Goal: Task Accomplishment & Management: Complete application form

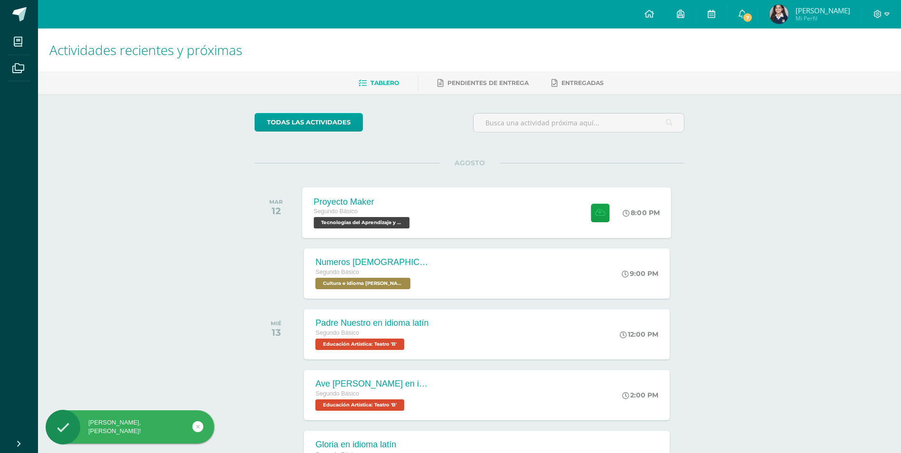
click at [496, 200] on div "Proyecto Maker Segundo Básico Tecnologías del Aprendizaje y la Comunicación 'B'…" at bounding box center [487, 212] width 369 height 51
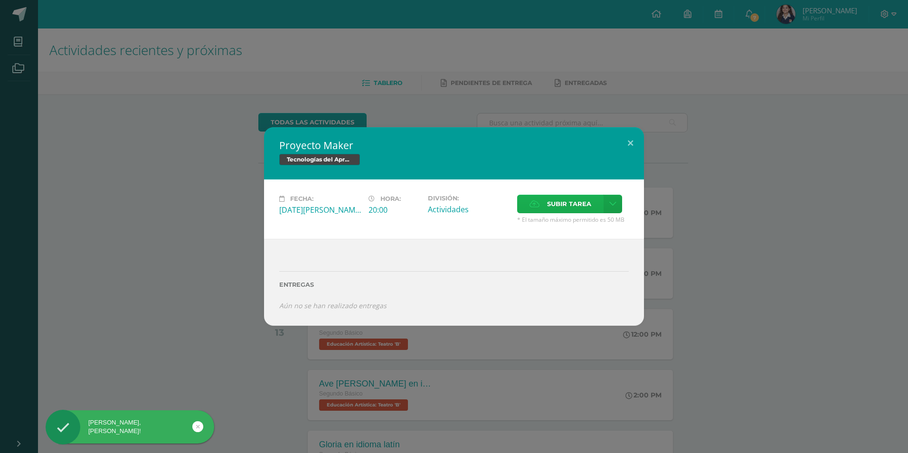
click at [552, 204] on span "Subir tarea" at bounding box center [569, 204] width 44 height 18
click at [0, 0] on input "Subir tarea" at bounding box center [0, 0] width 0 height 0
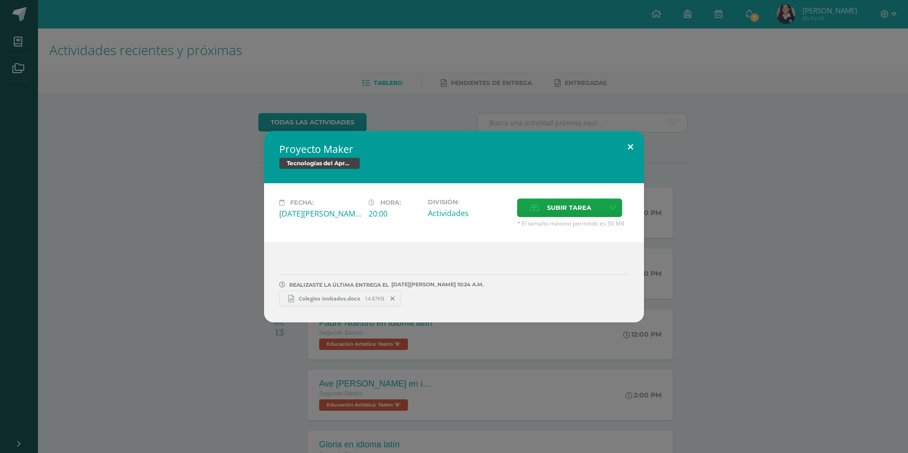
click at [638, 154] on button at bounding box center [630, 147] width 27 height 32
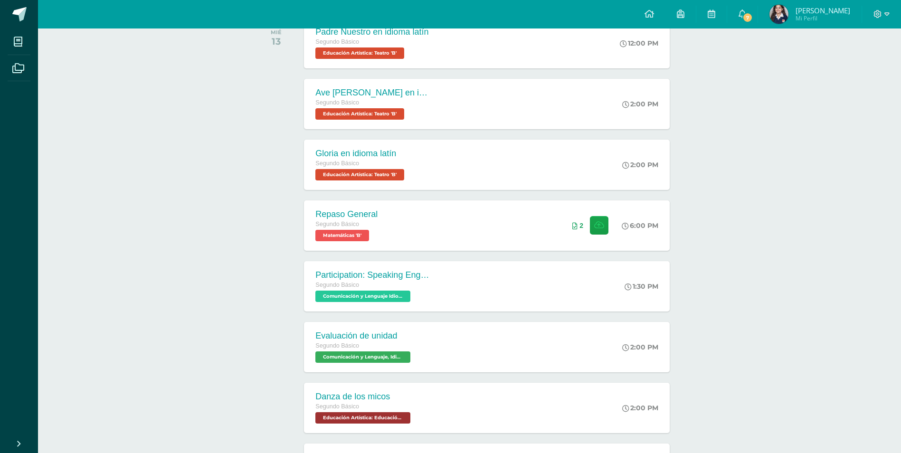
scroll to position [54, 0]
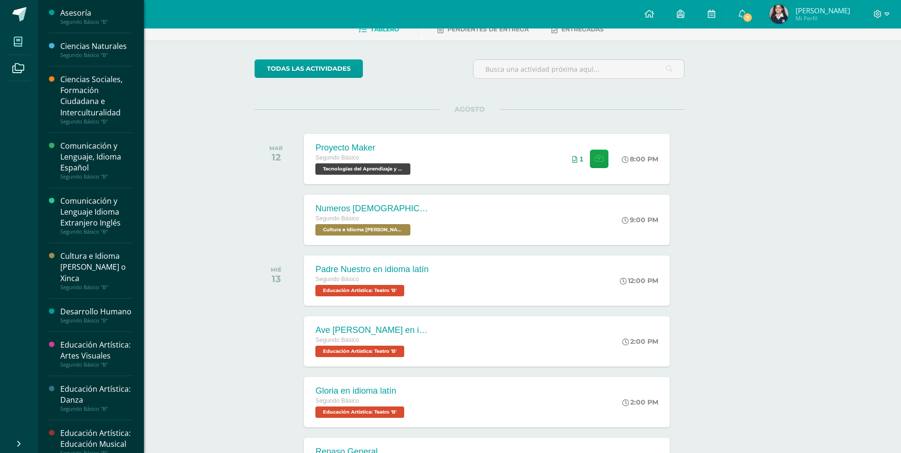
click at [16, 38] on icon at bounding box center [18, 42] width 9 height 10
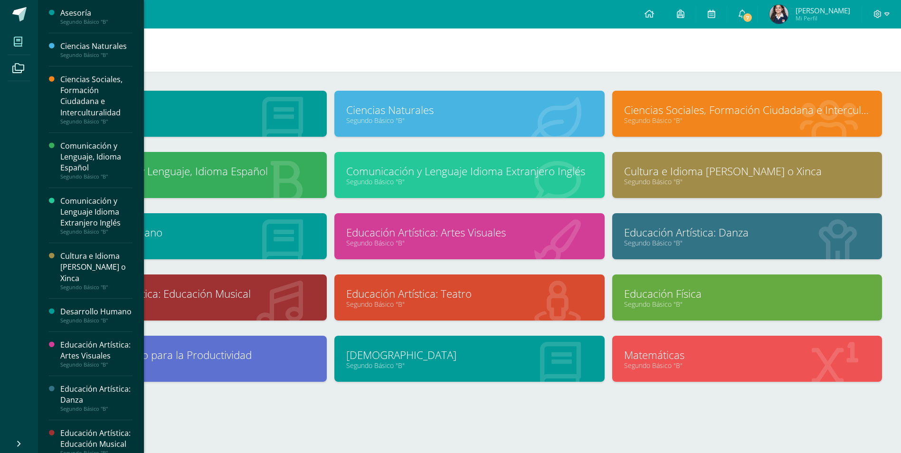
click at [22, 44] on icon at bounding box center [18, 42] width 9 height 10
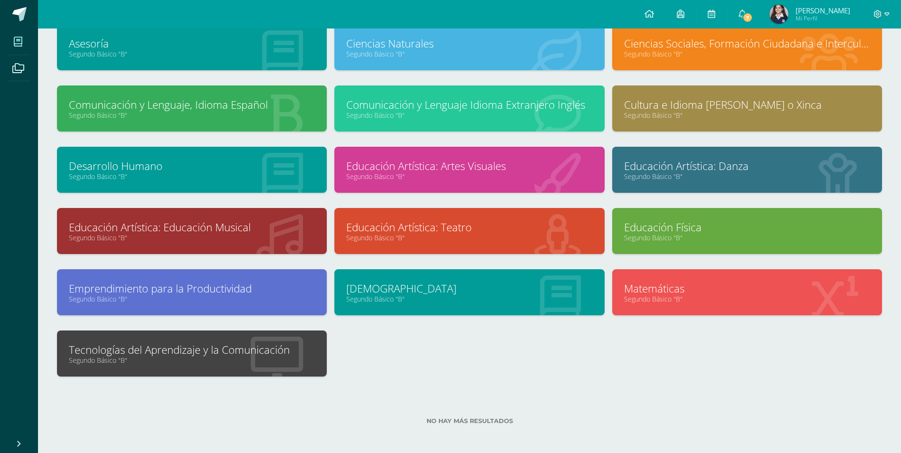
scroll to position [68, 0]
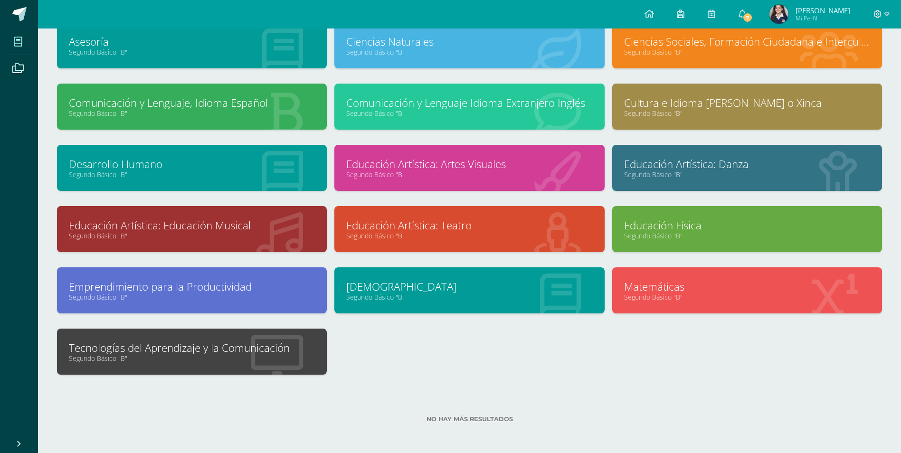
click at [124, 365] on div "Tecnologías del Aprendizaje y la Comunicación Segundo Básico "B"" at bounding box center [192, 352] width 270 height 46
click at [130, 358] on link "Segundo Básico "B"" at bounding box center [192, 358] width 246 height 9
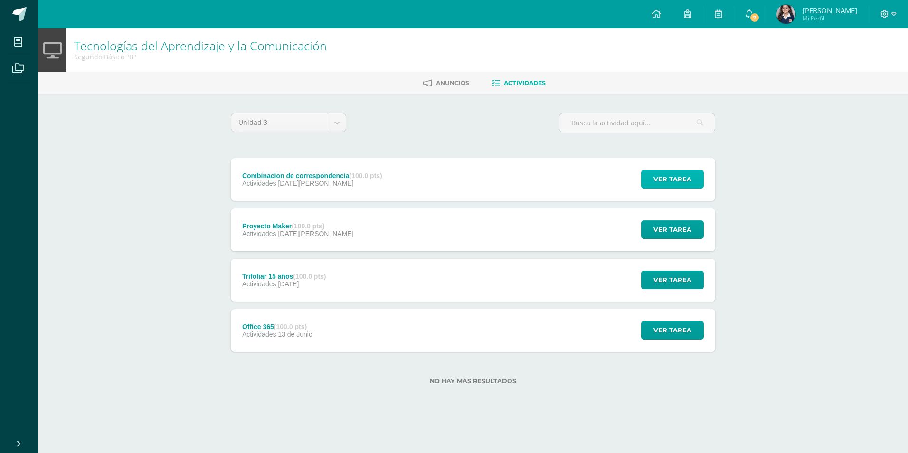
click at [652, 172] on button "Ver tarea" at bounding box center [672, 179] width 63 height 19
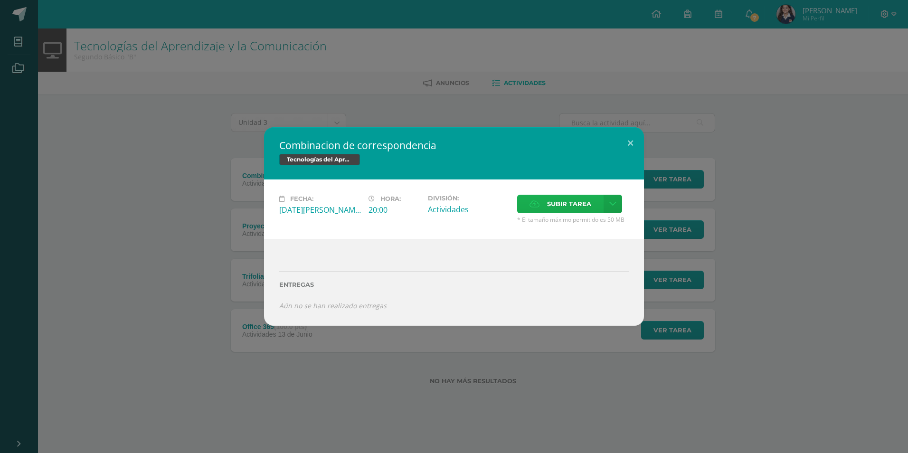
click at [584, 207] on span "Subir tarea" at bounding box center [569, 204] width 44 height 18
click at [0, 0] on input "Subir tarea" at bounding box center [0, 0] width 0 height 0
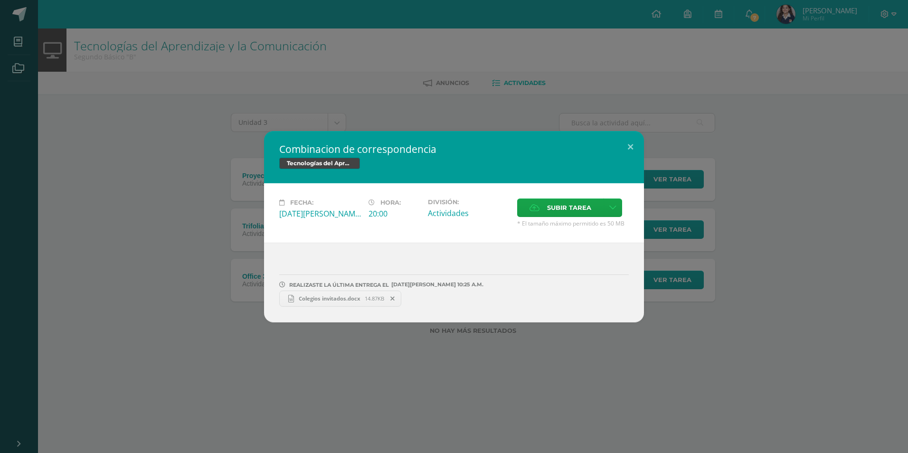
click at [395, 299] on icon at bounding box center [393, 298] width 4 height 7
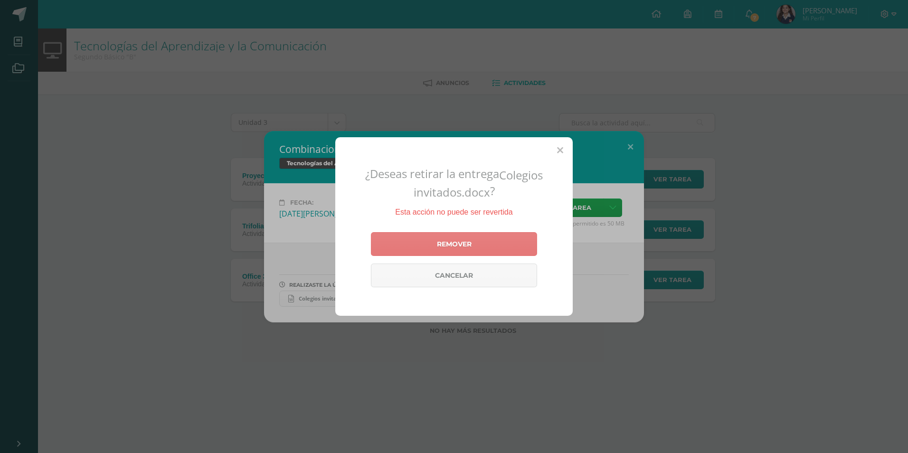
click at [429, 244] on link "Remover" at bounding box center [454, 244] width 166 height 24
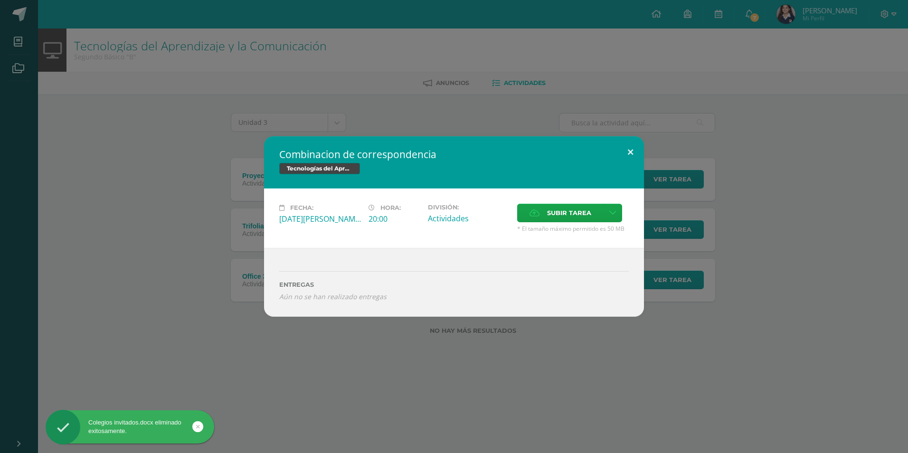
click at [622, 153] on button at bounding box center [630, 152] width 27 height 32
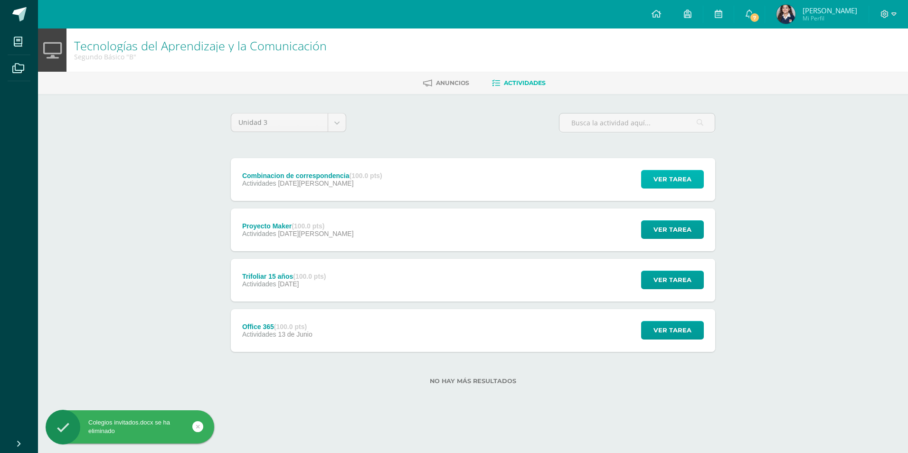
click at [645, 177] on button "Ver tarea" at bounding box center [672, 179] width 63 height 19
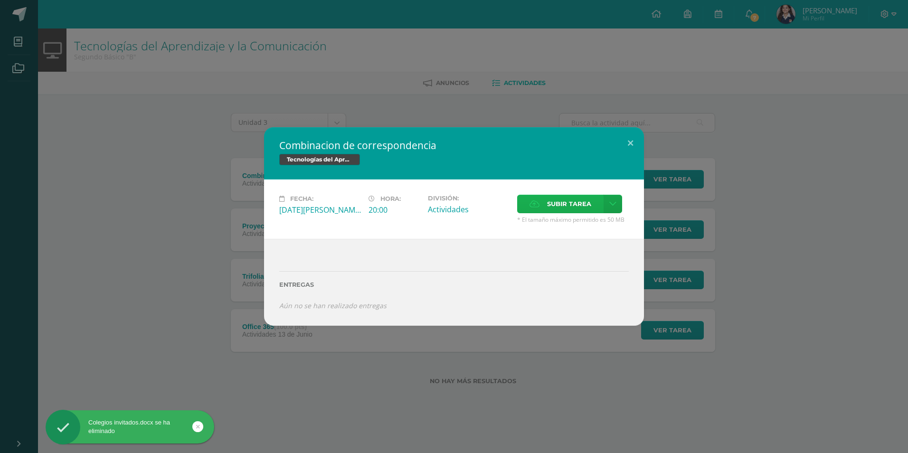
click at [534, 205] on icon at bounding box center [535, 204] width 10 height 6
click at [0, 0] on input "Subir tarea" at bounding box center [0, 0] width 0 height 0
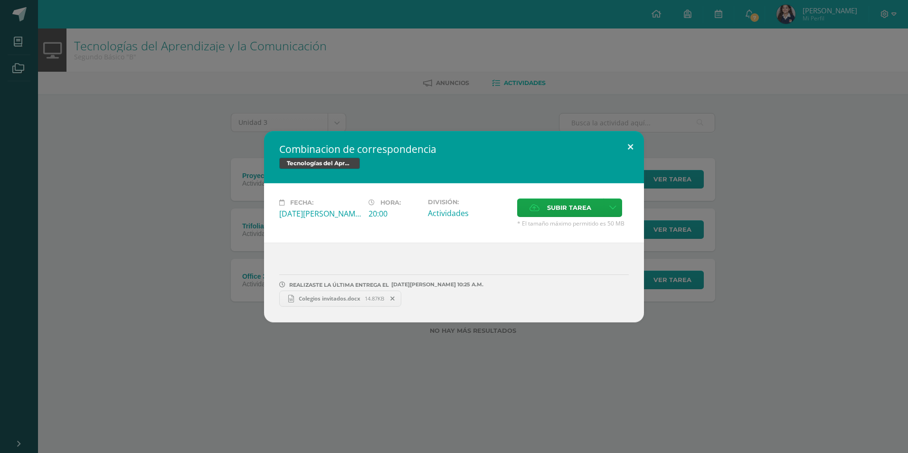
click at [634, 142] on button at bounding box center [630, 147] width 27 height 32
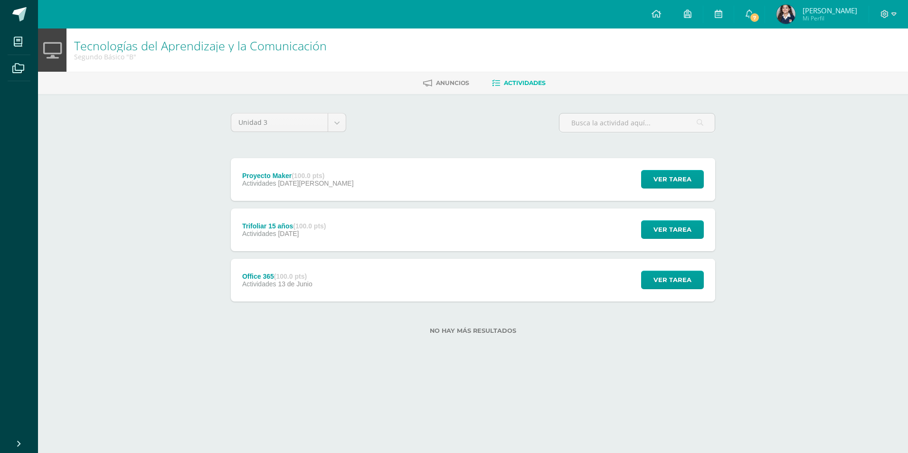
click at [565, 171] on div "Proyecto Maker (100.0 pts) Actividades [DATE][PERSON_NAME] Ver tarea Proyecto M…" at bounding box center [473, 179] width 485 height 43
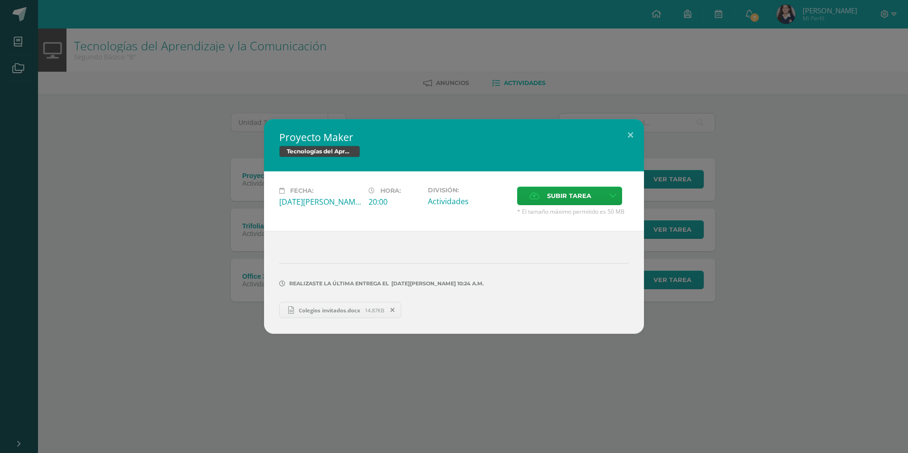
click at [398, 308] on span at bounding box center [393, 310] width 16 height 10
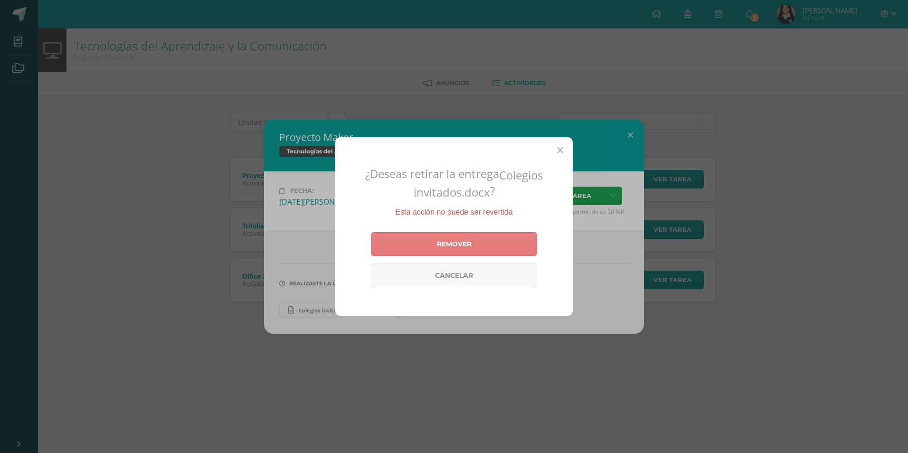
click at [452, 234] on link "Remover" at bounding box center [454, 244] width 166 height 24
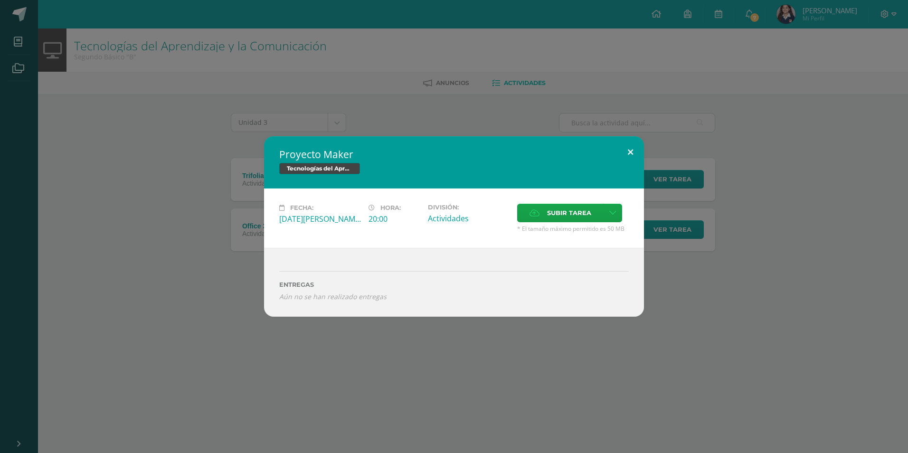
click at [629, 152] on button at bounding box center [630, 152] width 27 height 32
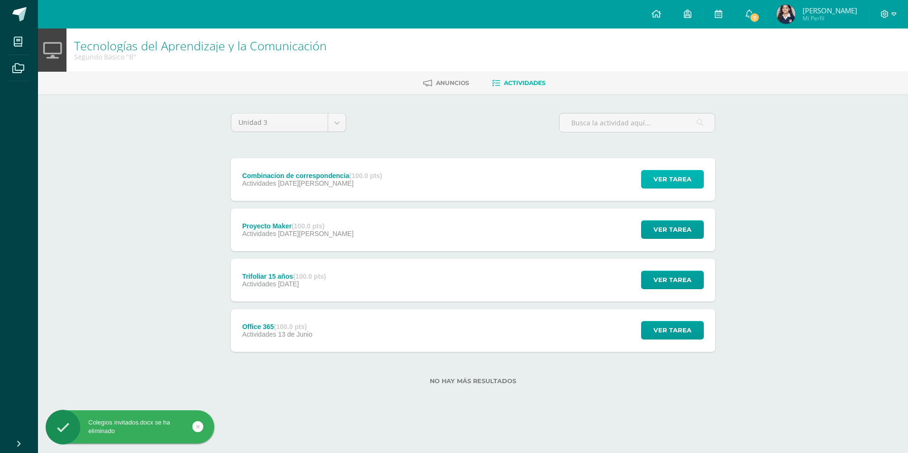
click at [670, 173] on span "Ver tarea" at bounding box center [673, 180] width 38 height 18
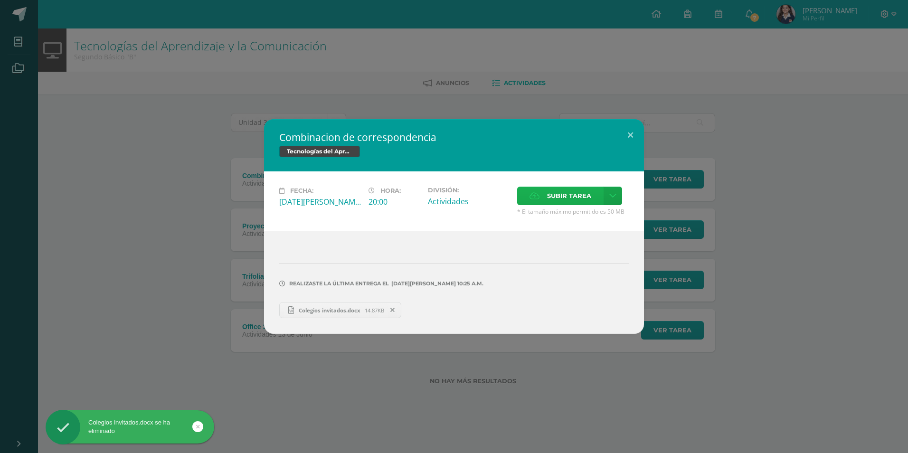
click at [569, 199] on span "Subir tarea" at bounding box center [569, 196] width 44 height 18
click at [0, 0] on input "Subir tarea" at bounding box center [0, 0] width 0 height 0
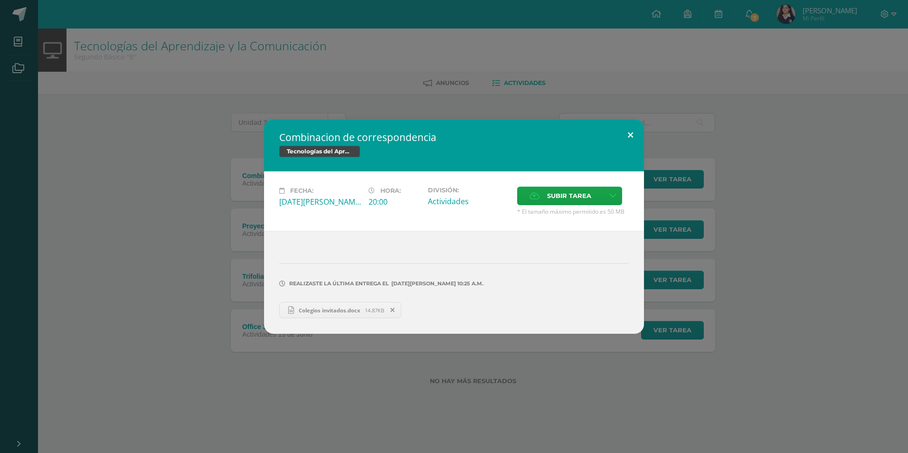
click at [630, 131] on button at bounding box center [630, 135] width 27 height 32
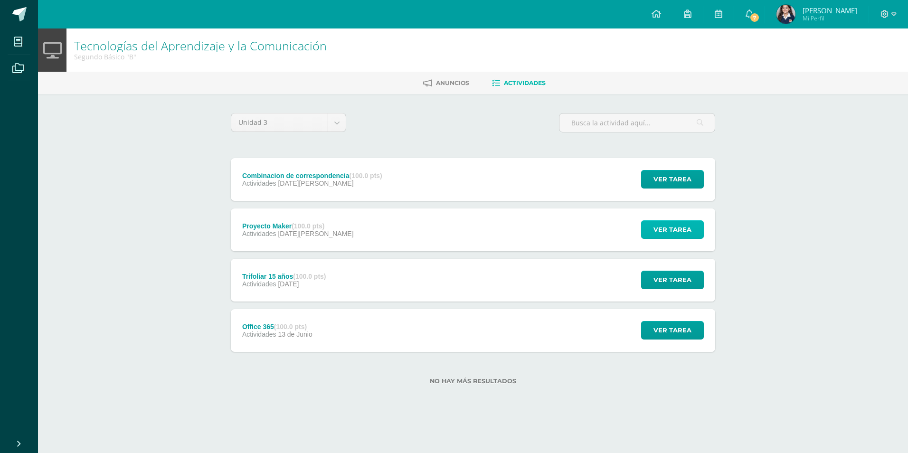
click at [649, 231] on button "Ver tarea" at bounding box center [672, 229] width 63 height 19
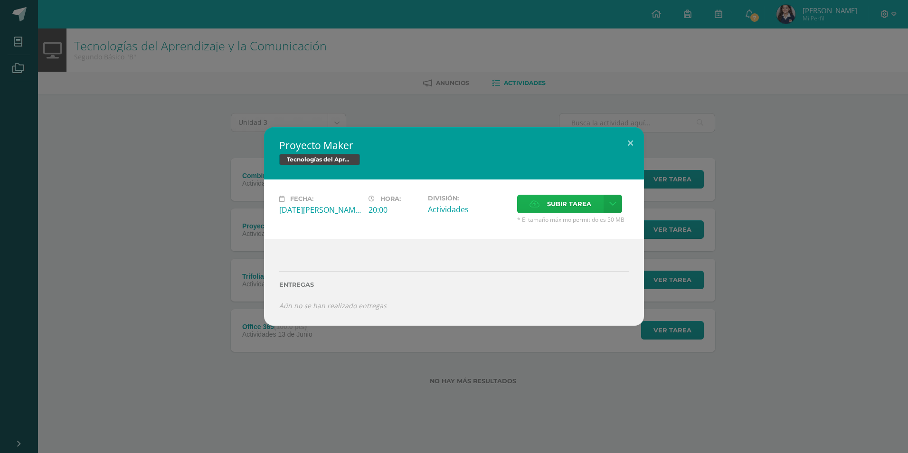
click at [551, 201] on span "Subir tarea" at bounding box center [569, 204] width 44 height 18
click at [0, 0] on input "Subir tarea" at bounding box center [0, 0] width 0 height 0
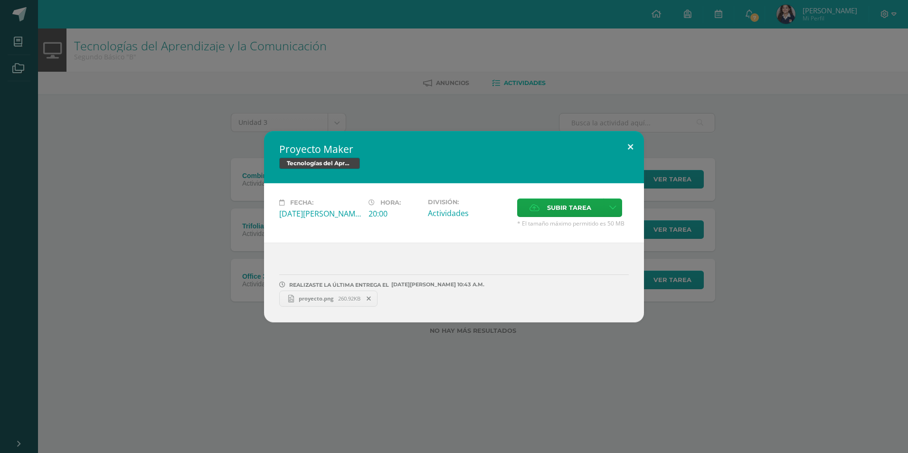
click at [626, 148] on button at bounding box center [630, 147] width 27 height 32
